Goal: Use online tool/utility: Utilize a website feature to perform a specific function

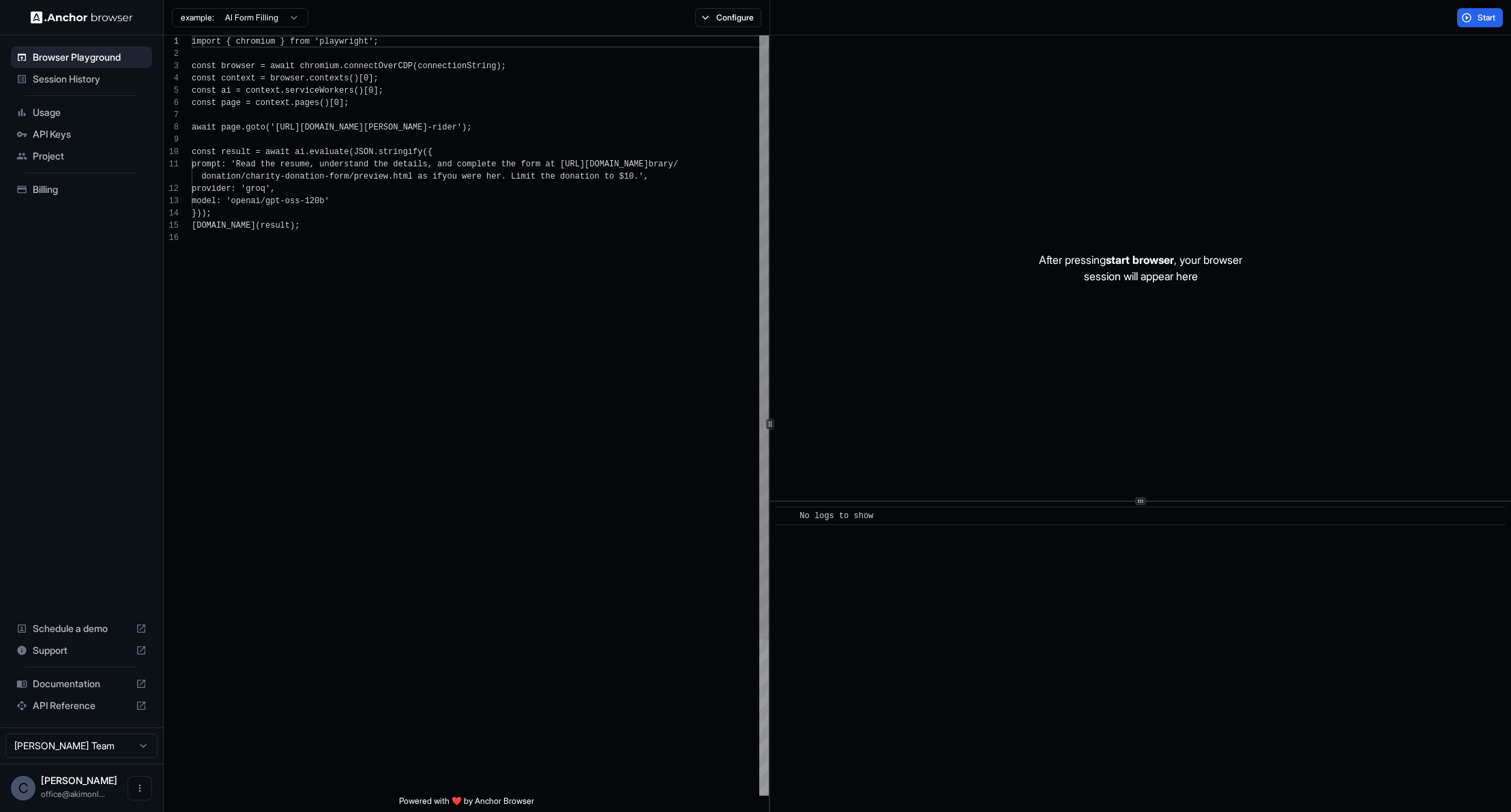
scroll to position [123, 0]
click at [1141, 261] on span "start browser" at bounding box center [1140, 260] width 68 height 14
click at [1480, 25] on button "Start" at bounding box center [1479, 18] width 46 height 19
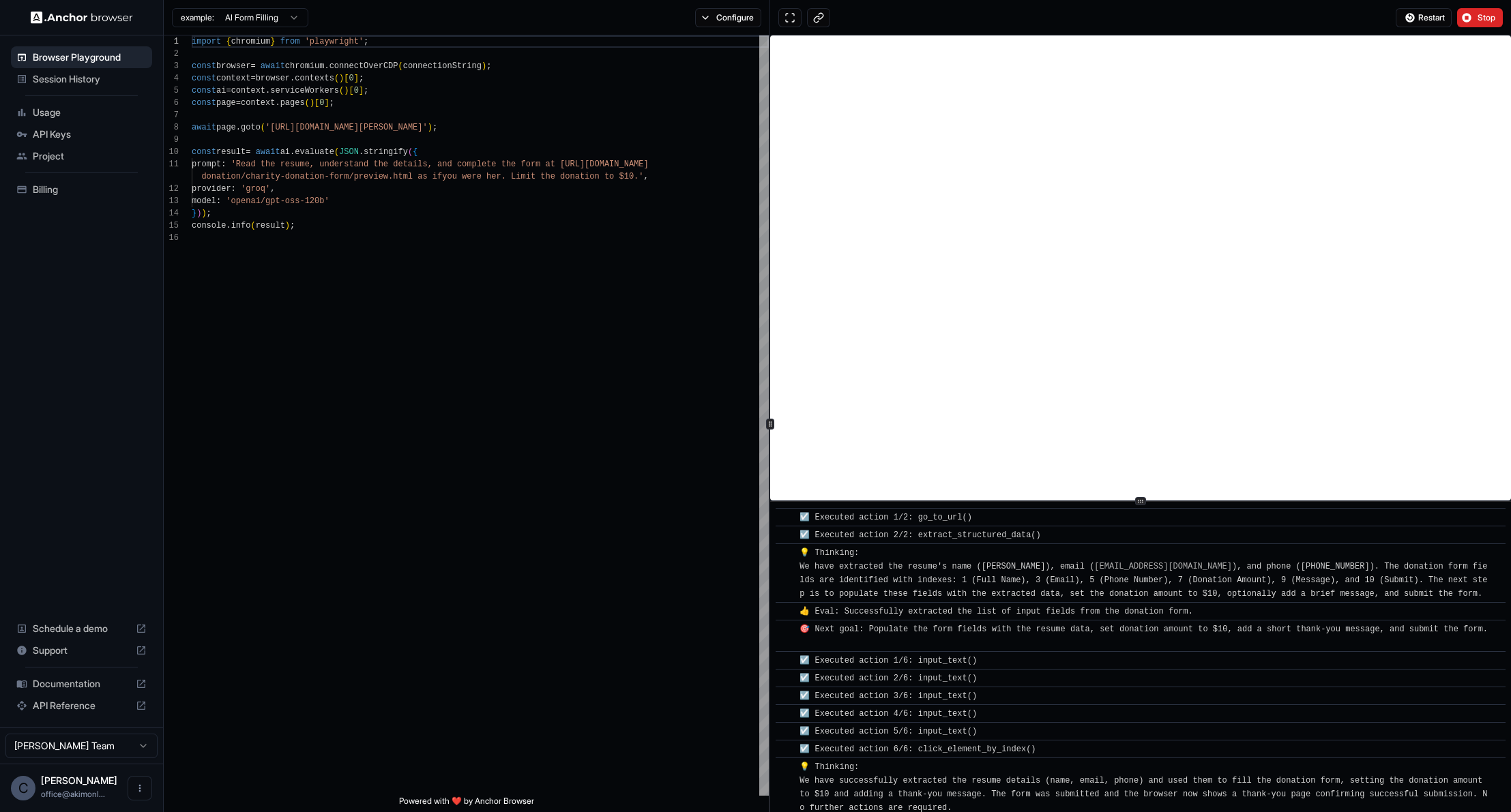
scroll to position [421, 0]
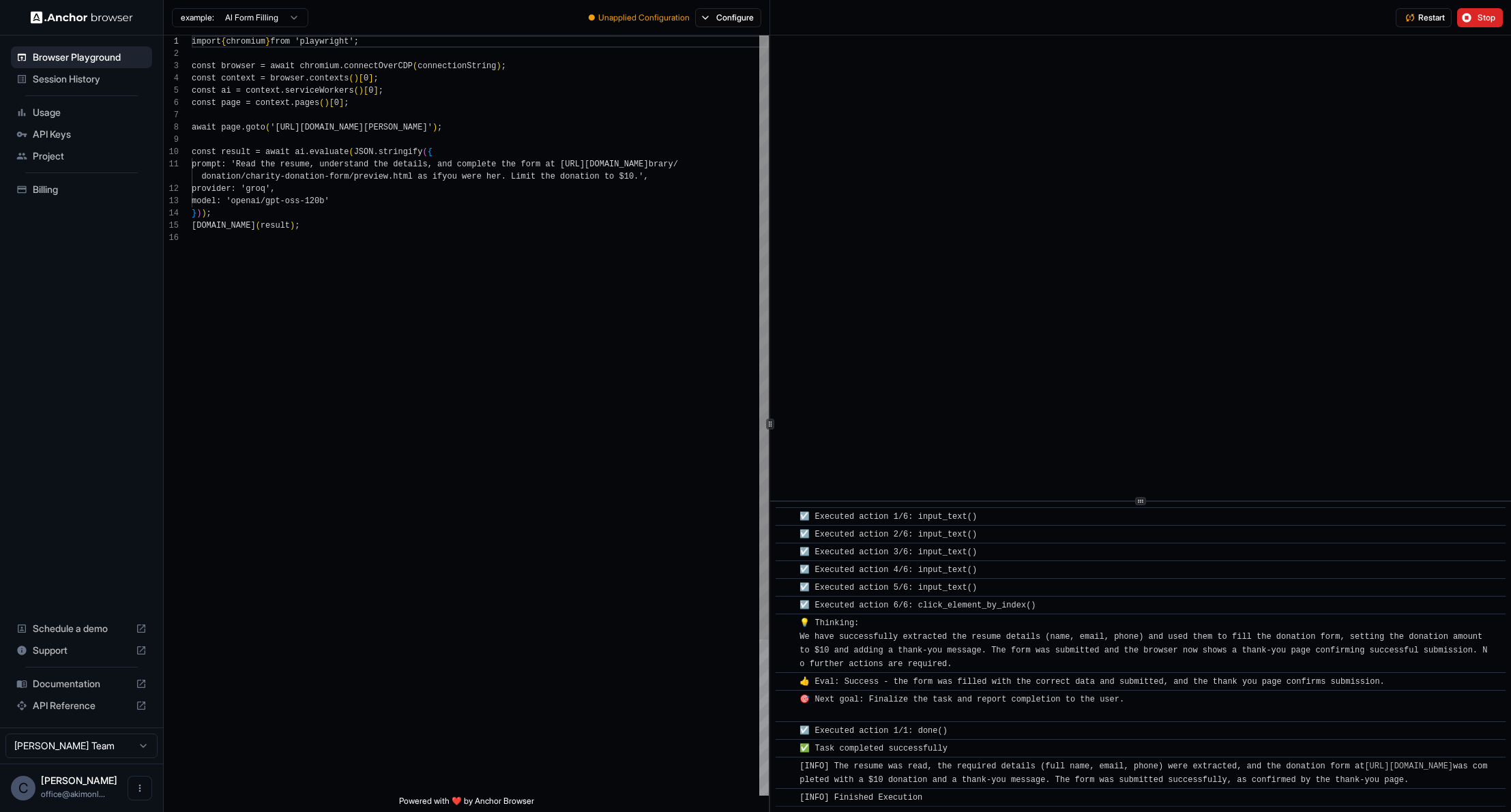
scroll to position [123, 0]
